Goal: Find specific page/section: Find specific page/section

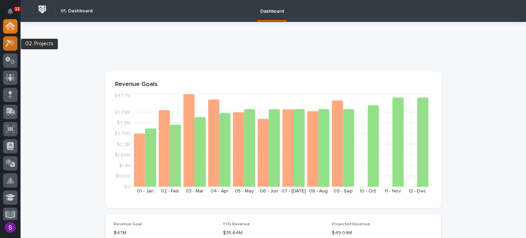
click at [13, 41] on icon at bounding box center [12, 42] width 6 height 7
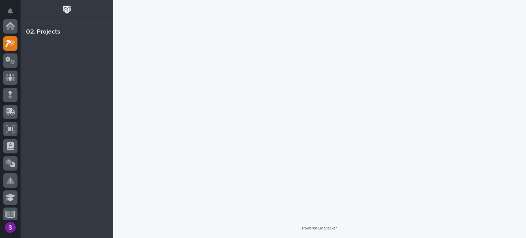
scroll to position [17, 0]
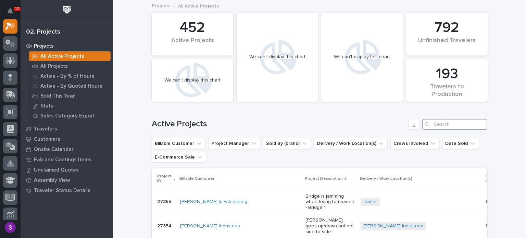
click at [441, 130] on input "Search" at bounding box center [455, 124] width 65 height 11
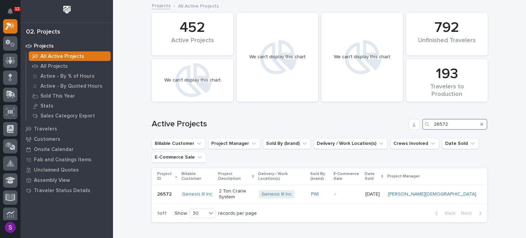
scroll to position [35, 0]
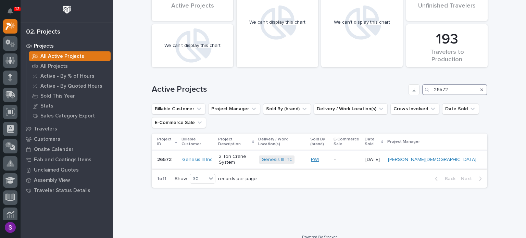
type input "26572"
click at [319, 157] on link "PWI" at bounding box center [315, 160] width 8 height 6
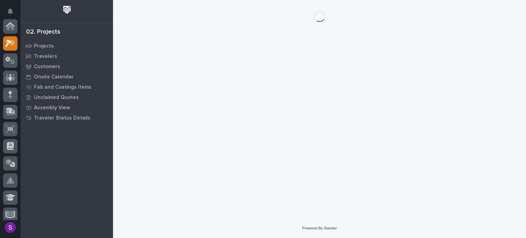
scroll to position [17, 0]
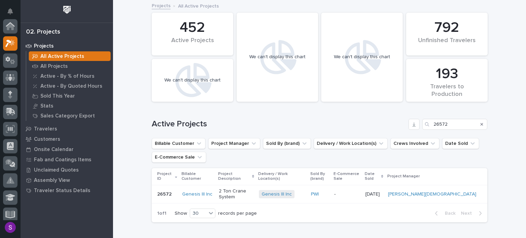
scroll to position [17, 0]
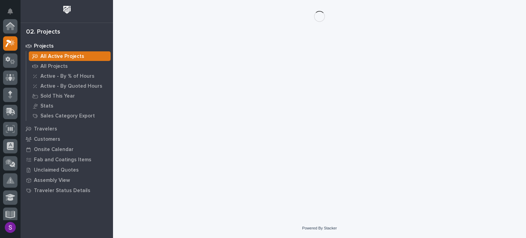
scroll to position [17, 0]
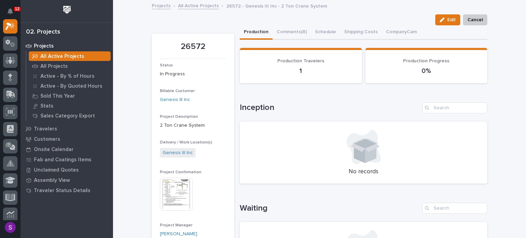
click at [185, 194] on img at bounding box center [176, 194] width 33 height 33
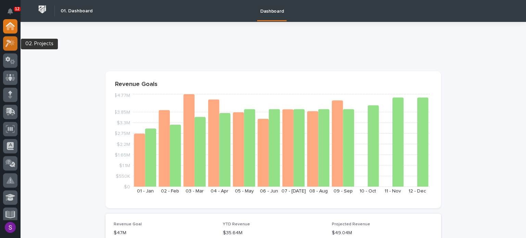
click at [7, 40] on icon at bounding box center [8, 44] width 6 height 8
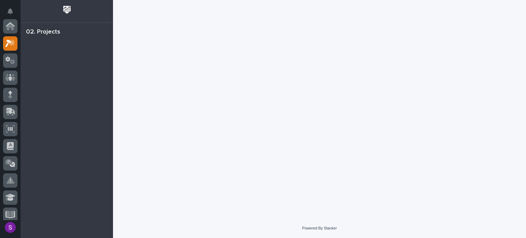
scroll to position [17, 0]
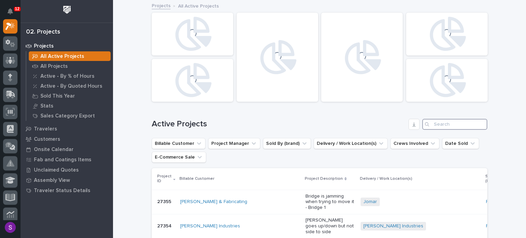
click at [451, 127] on input "Search" at bounding box center [455, 124] width 65 height 11
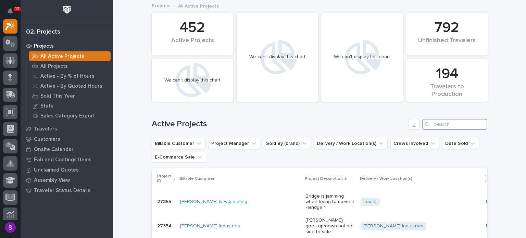
paste input "26485"
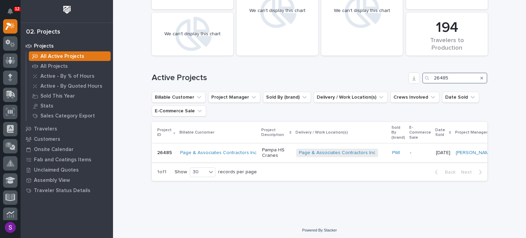
scroll to position [53, 0]
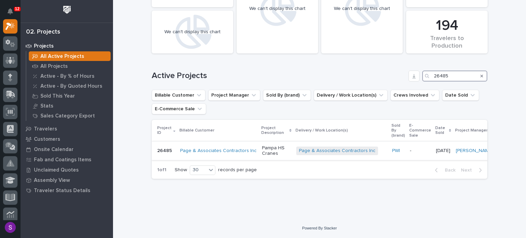
type input "26485"
click at [268, 150] on p "Pampa HS Cranes" at bounding box center [276, 151] width 29 height 12
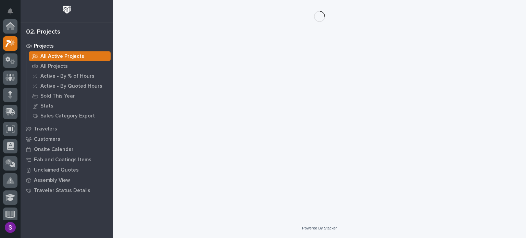
scroll to position [17, 0]
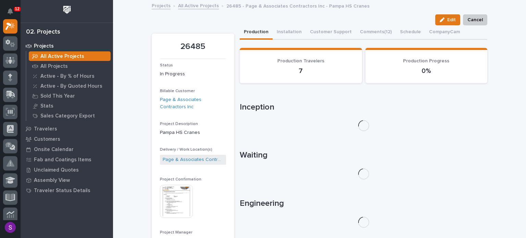
click at [167, 193] on img at bounding box center [176, 201] width 33 height 33
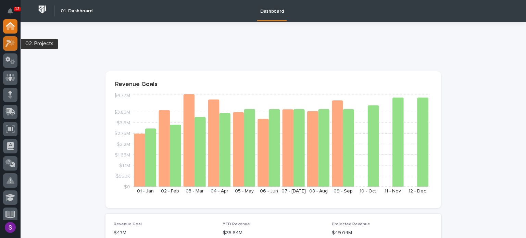
click at [7, 41] on icon at bounding box center [10, 43] width 10 height 8
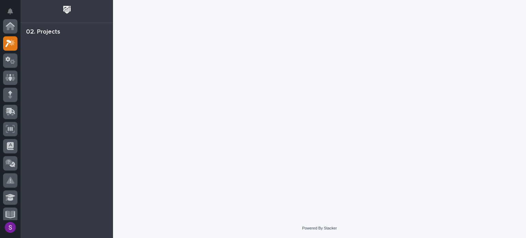
scroll to position [17, 0]
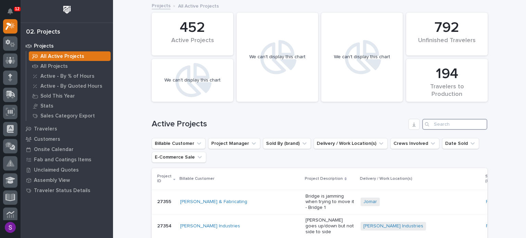
click at [447, 121] on input "Search" at bounding box center [455, 124] width 65 height 11
paste input "26727"
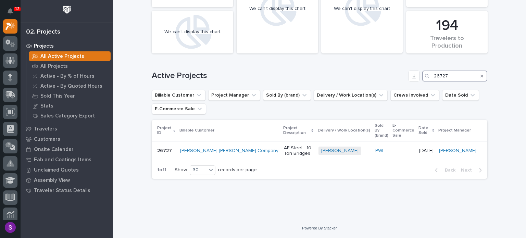
scroll to position [42, 0]
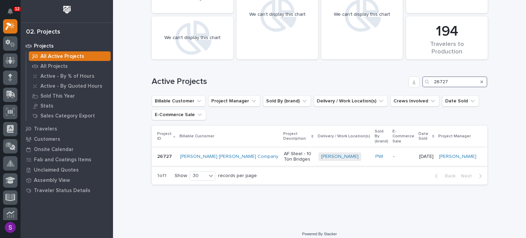
type input "26727"
click at [393, 154] on p "-" at bounding box center [403, 157] width 21 height 6
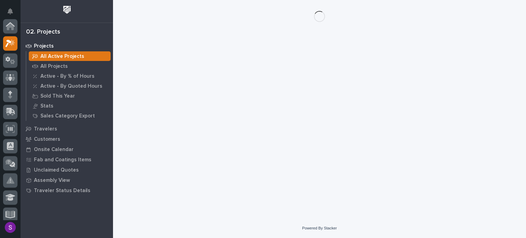
scroll to position [17, 0]
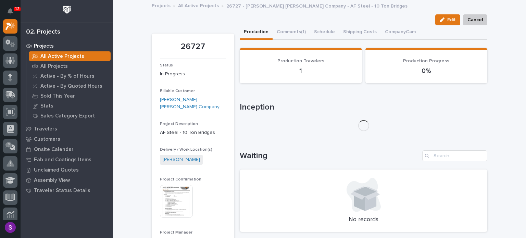
click at [180, 199] on img at bounding box center [176, 201] width 33 height 33
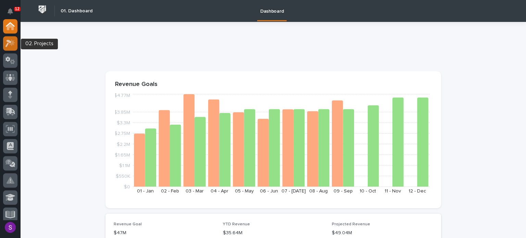
click at [12, 48] on div at bounding box center [10, 43] width 14 height 14
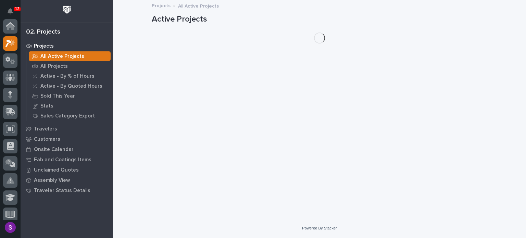
scroll to position [17, 0]
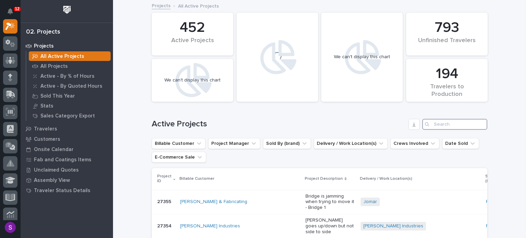
click at [448, 122] on input "Search" at bounding box center [455, 124] width 65 height 11
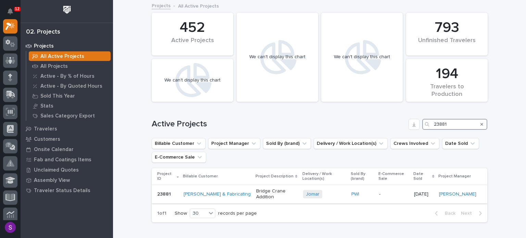
type input "23881"
click at [384, 200] on td "-" at bounding box center [394, 194] width 35 height 19
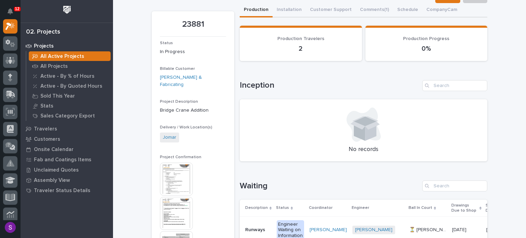
scroll to position [69, 0]
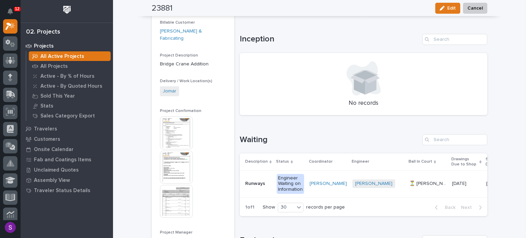
click at [190, 118] on img at bounding box center [176, 133] width 33 height 33
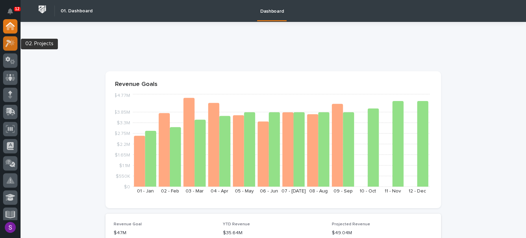
click at [15, 46] on icon at bounding box center [10, 43] width 10 height 8
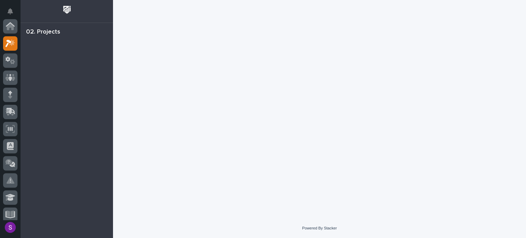
scroll to position [17, 0]
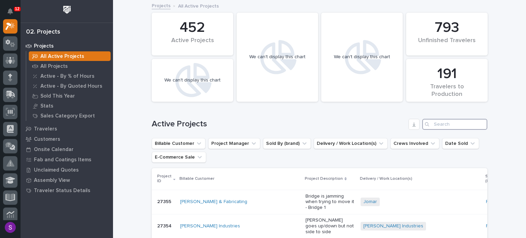
click at [447, 125] on input "Search" at bounding box center [455, 124] width 65 height 11
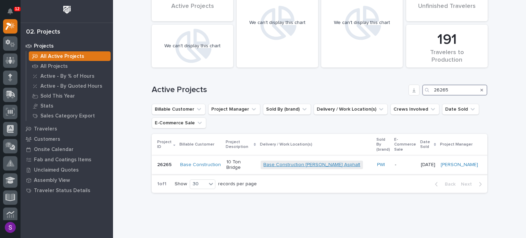
scroll to position [22, 0]
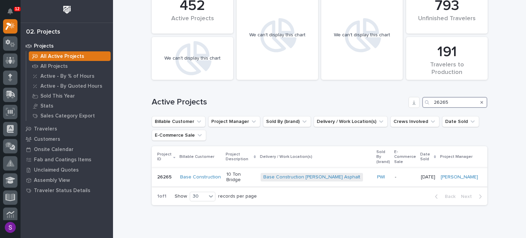
type input "26265"
click at [395, 174] on p "-" at bounding box center [405, 177] width 21 height 6
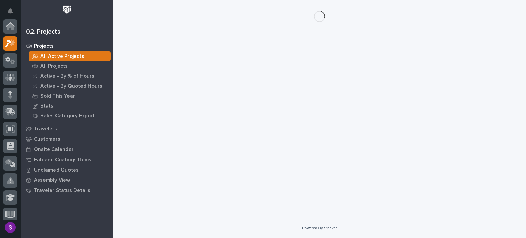
scroll to position [17, 0]
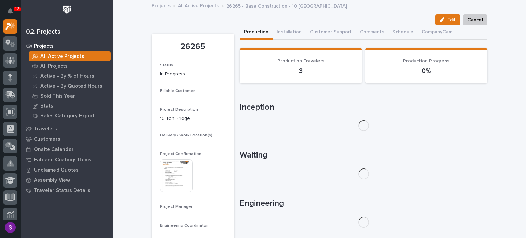
click at [181, 172] on img at bounding box center [176, 175] width 33 height 33
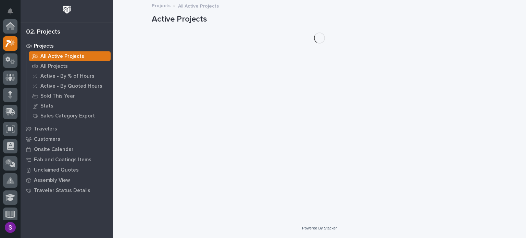
scroll to position [17, 0]
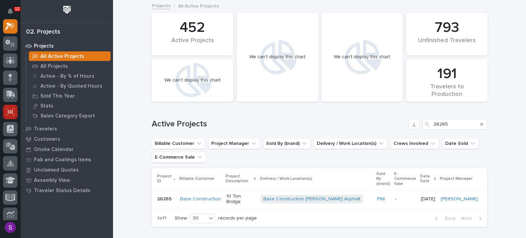
click at [6, 113] on icon at bounding box center [10, 112] width 9 height 8
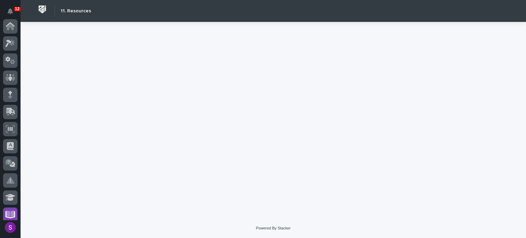
scroll to position [175, 0]
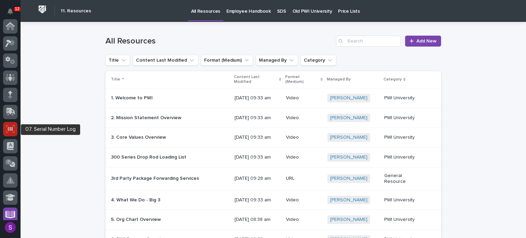
click at [15, 130] on div at bounding box center [10, 129] width 14 height 14
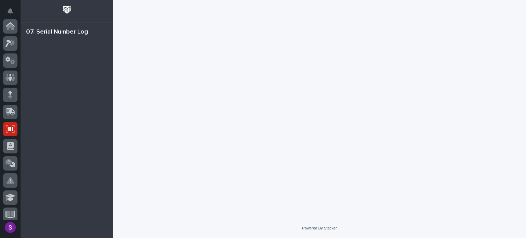
scroll to position [103, 0]
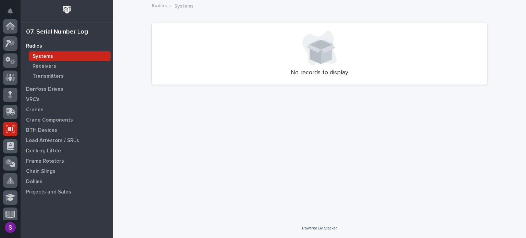
scroll to position [103, 0]
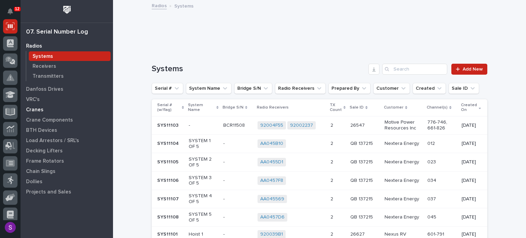
click at [53, 108] on div "Cranes" at bounding box center [66, 110] width 89 height 10
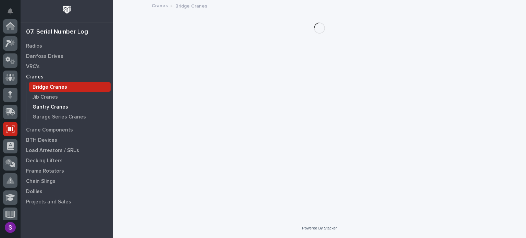
scroll to position [103, 0]
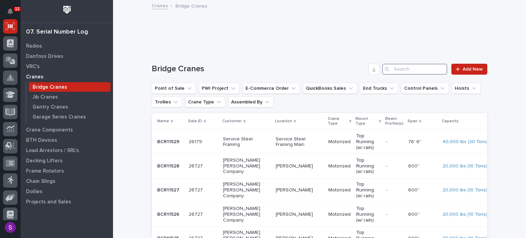
click at [424, 70] on input "Search" at bounding box center [414, 69] width 65 height 11
type input "26265"
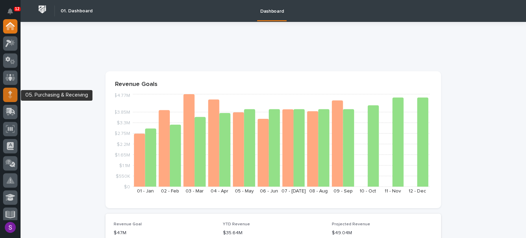
scroll to position [34, 0]
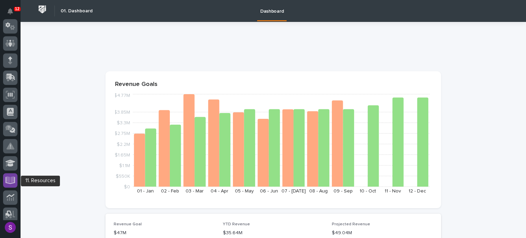
click at [15, 182] on div at bounding box center [10, 180] width 14 height 14
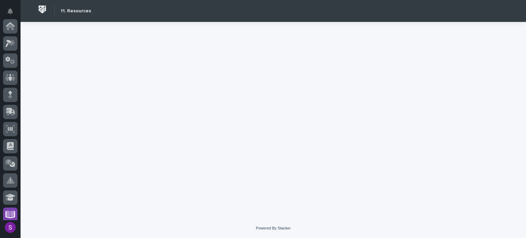
scroll to position [175, 0]
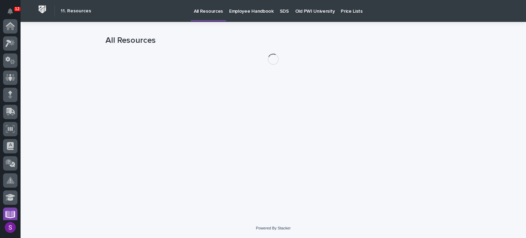
scroll to position [175, 0]
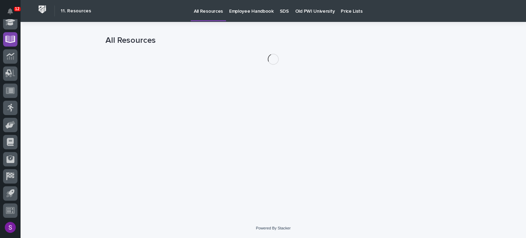
click at [317, 5] on p "Old PWI University" at bounding box center [314, 7] width 39 height 14
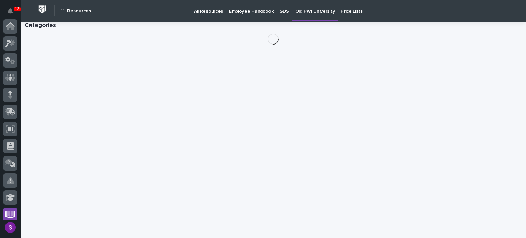
scroll to position [175, 0]
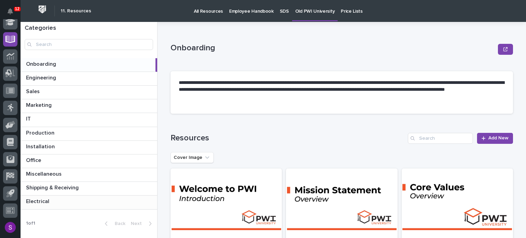
click at [54, 201] on p at bounding box center [90, 201] width 129 height 7
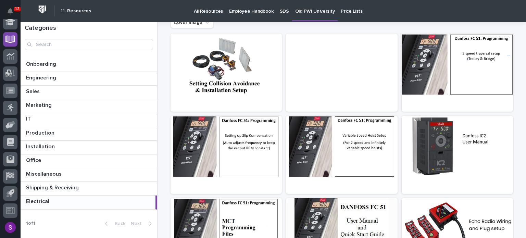
scroll to position [249, 0]
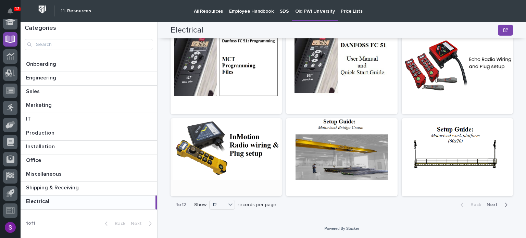
click at [225, 153] on div at bounding box center [226, 149] width 111 height 62
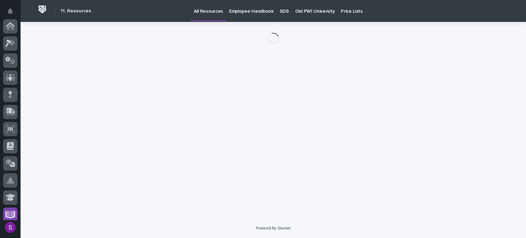
scroll to position [175, 0]
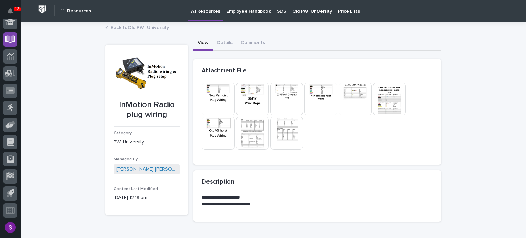
click at [289, 96] on img at bounding box center [286, 99] width 33 height 33
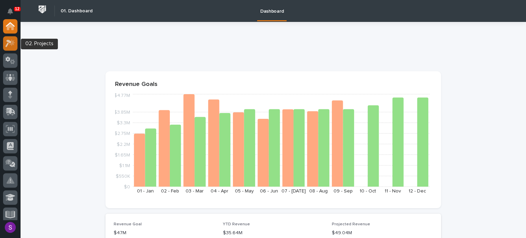
click at [13, 42] on icon at bounding box center [12, 42] width 6 height 7
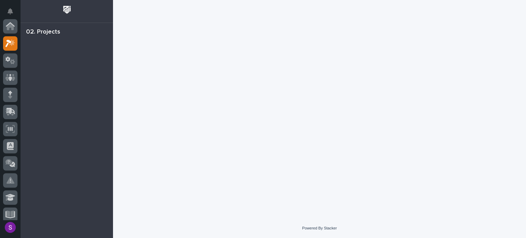
scroll to position [17, 0]
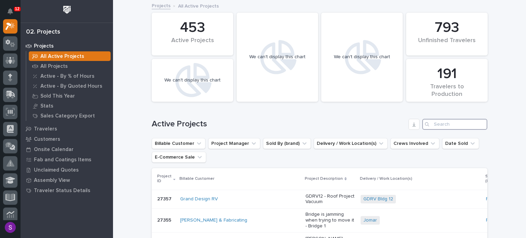
click at [443, 122] on input "Search" at bounding box center [455, 124] width 65 height 11
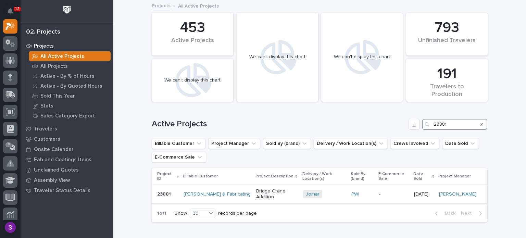
type input "23881"
click at [367, 196] on div "PWI" at bounding box center [363, 195] width 23 height 6
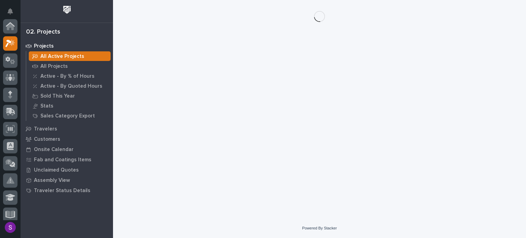
scroll to position [17, 0]
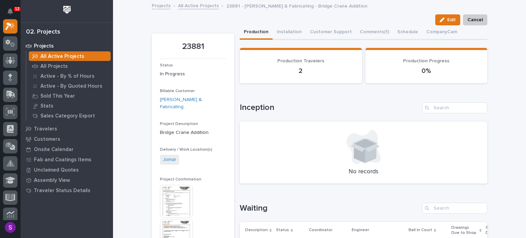
click at [179, 195] on img at bounding box center [176, 201] width 33 height 33
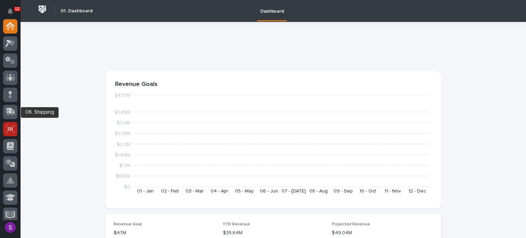
click at [12, 127] on icon at bounding box center [10, 129] width 9 height 8
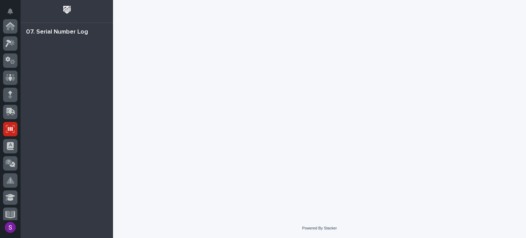
scroll to position [103, 0]
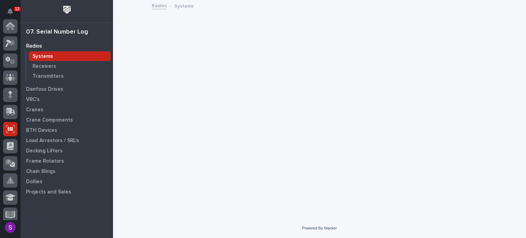
scroll to position [103, 0]
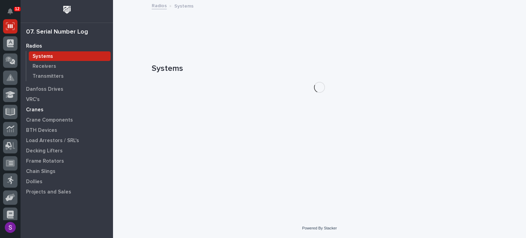
click at [59, 111] on div "Cranes" at bounding box center [66, 110] width 89 height 10
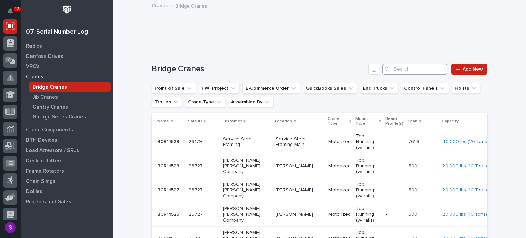
click at [418, 69] on input "Search" at bounding box center [414, 69] width 65 height 11
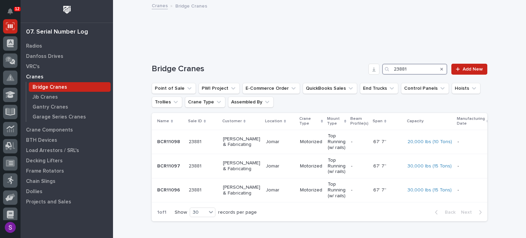
type input "23881"
